Goal: Check status: Check status

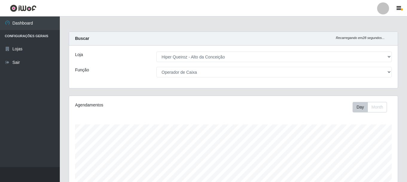
select select "515"
select select "22"
click at [366, 109] on button "Day" at bounding box center [360, 107] width 15 height 10
click at [355, 105] on button "Day" at bounding box center [360, 107] width 15 height 10
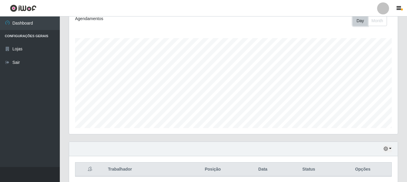
scroll to position [0, 0]
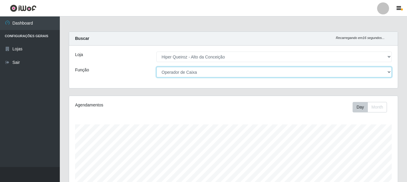
click at [198, 70] on select "[Selecione...] Embalador Embalador + Embalador ++ Operador de Caixa Operador de…" at bounding box center [275, 72] width 236 height 10
click at [157, 67] on select "[Selecione...] Embalador Embalador + Embalador ++ Operador de Caixa Operador de…" at bounding box center [275, 72] width 236 height 10
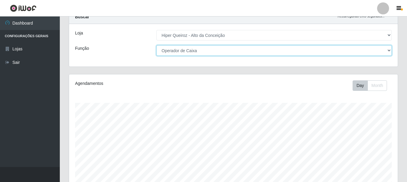
scroll to position [19, 0]
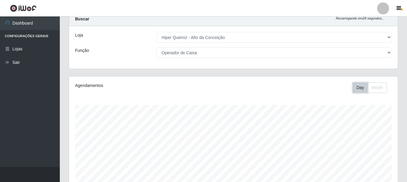
click at [355, 90] on button "Day" at bounding box center [360, 87] width 15 height 10
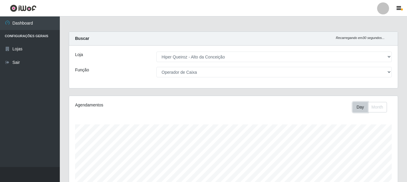
click at [353, 102] on button "Day" at bounding box center [360, 107] width 15 height 10
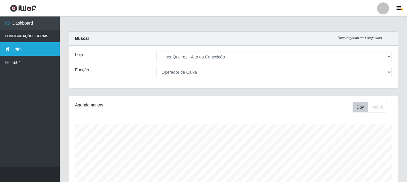
click at [21, 51] on link "Lojas" at bounding box center [30, 48] width 60 height 13
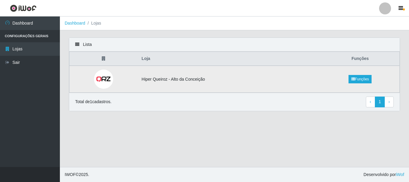
click at [206, 81] on td "Hiper Queiroz - Alto da Conceição" at bounding box center [229, 79] width 183 height 27
click at [357, 79] on link "Funções" at bounding box center [359, 79] width 23 height 8
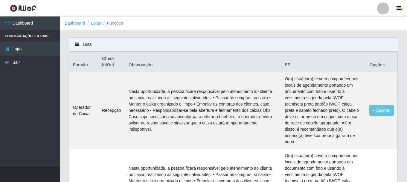
click at [80, 47] on div "Lista" at bounding box center [233, 45] width 329 height 14
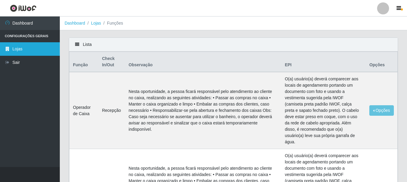
click at [17, 47] on link "Lojas" at bounding box center [30, 48] width 60 height 13
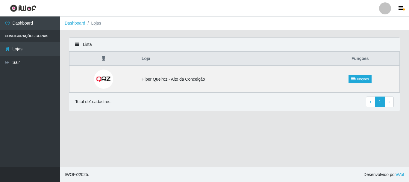
click at [104, 59] on icon at bounding box center [104, 58] width 4 height 4
click at [110, 79] on img at bounding box center [103, 78] width 19 height 19
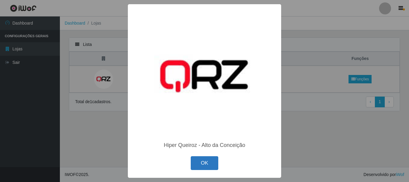
click at [198, 169] on button "OK" at bounding box center [205, 163] width 28 height 14
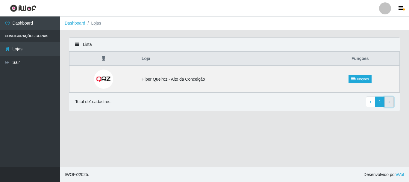
click at [388, 104] on link "› Next" at bounding box center [388, 101] width 9 height 11
click at [153, 78] on td "Hiper Queiroz - Alto da Conceição" at bounding box center [229, 79] width 183 height 27
click at [364, 82] on link "Funções" at bounding box center [359, 79] width 23 height 8
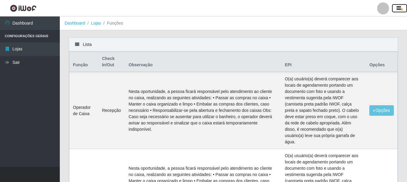
click at [396, 9] on button "button" at bounding box center [399, 8] width 15 height 8
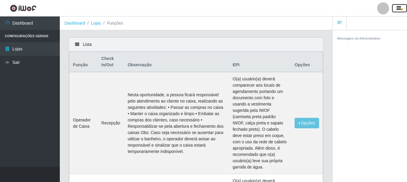
click at [399, 8] on icon "button" at bounding box center [399, 8] width 4 height 5
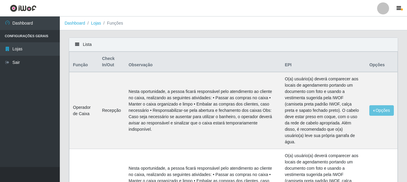
click at [385, 8] on div at bounding box center [383, 8] width 12 height 12
click at [76, 46] on icon at bounding box center [77, 44] width 4 height 4
click at [77, 45] on icon at bounding box center [77, 44] width 4 height 4
click at [118, 67] on th "Check In/Out" at bounding box center [111, 62] width 27 height 20
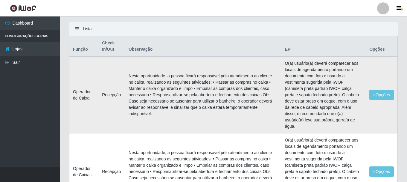
scroll to position [30, 0]
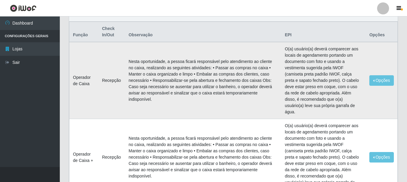
click at [209, 82] on td "Nesta oportunidade, a pessoa ficará responsável pelo atendimento ao cliente no …" at bounding box center [203, 80] width 156 height 77
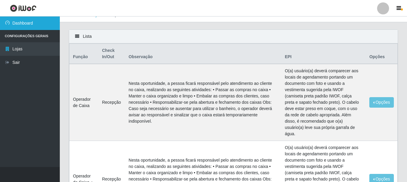
scroll to position [0, 0]
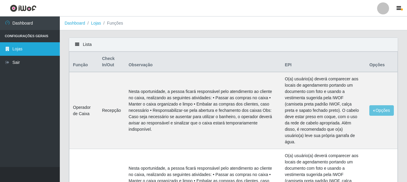
click at [14, 45] on link "Lojas" at bounding box center [30, 48] width 60 height 13
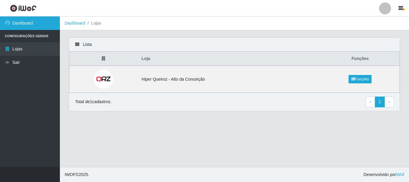
click at [10, 26] on link "Dashboard" at bounding box center [30, 22] width 60 height 13
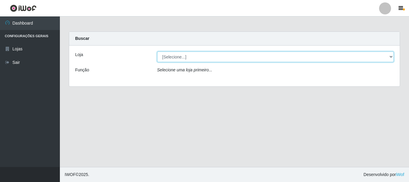
click at [209, 53] on select "[Selecione...] Hiper Queiroz - [GEOGRAPHIC_DATA]" at bounding box center [275, 56] width 237 height 10
select select "515"
click at [157, 51] on select "[Selecione...] Hiper Queiroz - [GEOGRAPHIC_DATA]" at bounding box center [275, 56] width 237 height 10
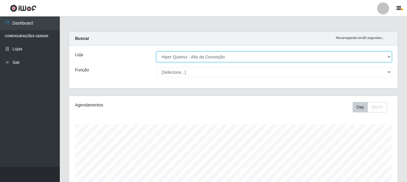
scroll to position [124, 329]
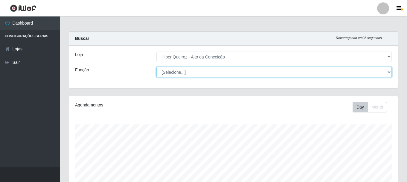
click at [177, 73] on select "[Selecione...] Embalador Embalador + Embalador ++ Operador de Caixa Operador de…" at bounding box center [275, 72] width 236 height 10
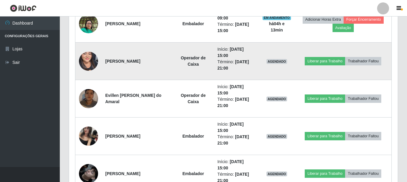
scroll to position [359, 0]
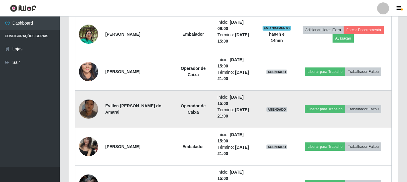
click at [92, 115] on img at bounding box center [88, 109] width 19 height 34
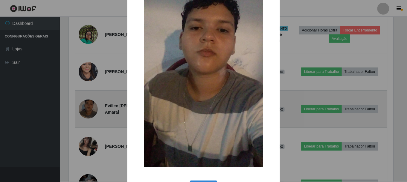
scroll to position [83, 0]
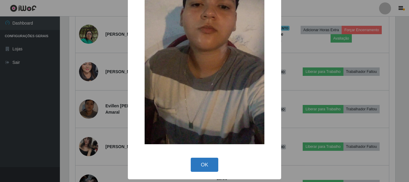
click at [199, 168] on button "OK" at bounding box center [205, 164] width 28 height 14
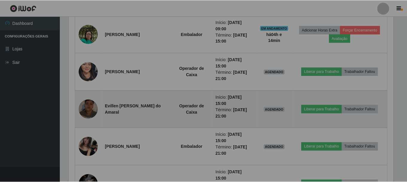
scroll to position [124, 329]
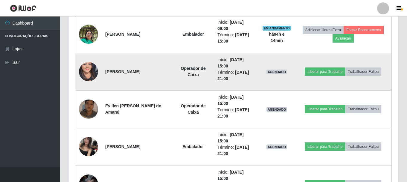
click at [96, 76] on img at bounding box center [88, 71] width 19 height 41
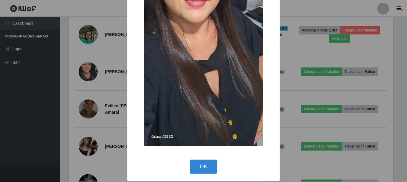
scroll to position [130, 0]
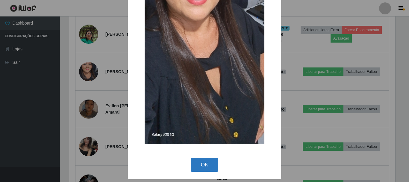
click at [198, 166] on button "OK" at bounding box center [205, 164] width 28 height 14
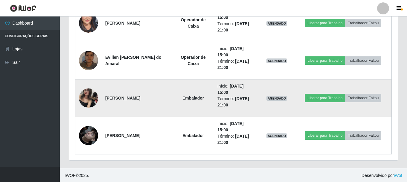
scroll to position [408, 0]
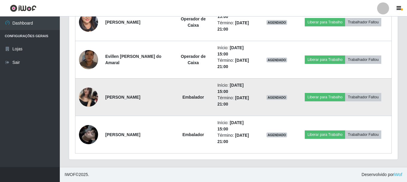
click at [86, 96] on img at bounding box center [88, 96] width 19 height 25
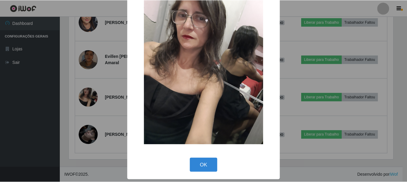
scroll to position [30, 0]
click at [201, 166] on button "OK" at bounding box center [205, 164] width 28 height 14
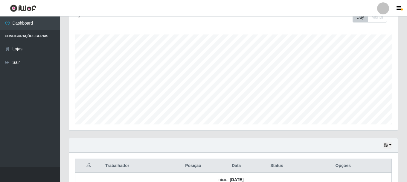
scroll to position [30, 0]
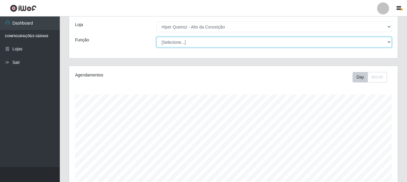
click at [261, 43] on select "[Selecione...] Embalador Embalador + Embalador ++ Operador de Caixa Operador de…" at bounding box center [275, 42] width 236 height 10
click at [157, 37] on select "[Selecione...] Embalador Embalador + Embalador ++ Operador de Caixa Operador de…" at bounding box center [275, 42] width 236 height 10
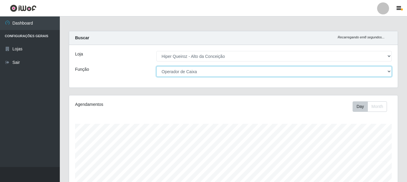
scroll to position [0, 0]
click at [188, 75] on select "[Selecione...] Embalador Embalador + Embalador ++ Operador de Caixa Operador de…" at bounding box center [275, 72] width 236 height 10
click at [157, 67] on select "[Selecione...] Embalador Embalador + Embalador ++ Operador de Caixa Operador de…" at bounding box center [275, 72] width 236 height 10
click at [189, 74] on select "[Selecione...] Embalador Embalador + Embalador ++ Operador de Caixa Operador de…" at bounding box center [275, 72] width 236 height 10
select select "[Selecione...]"
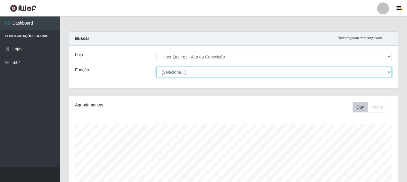
click at [157, 67] on select "[Selecione...] Embalador Embalador + Embalador ++ Operador de Caixa Operador de…" at bounding box center [275, 72] width 236 height 10
